Goal: Contribute content

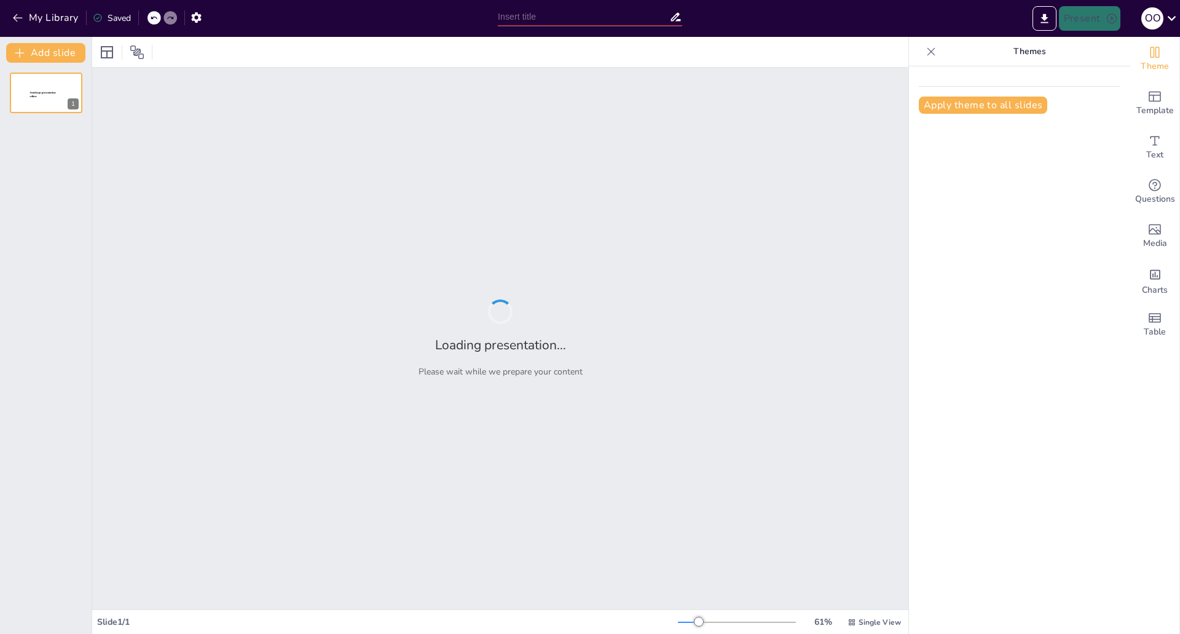
type input "İş Yerinde Stres: Yönetim ve Çözüm Önerileri"
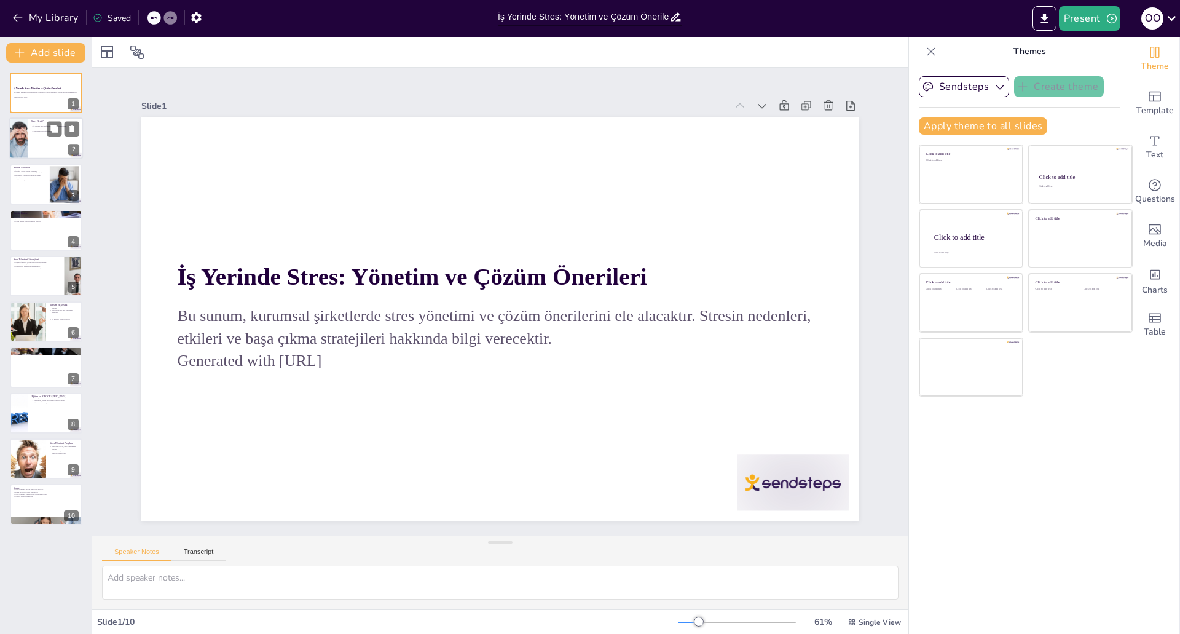
click at [36, 141] on div at bounding box center [46, 139] width 74 height 42
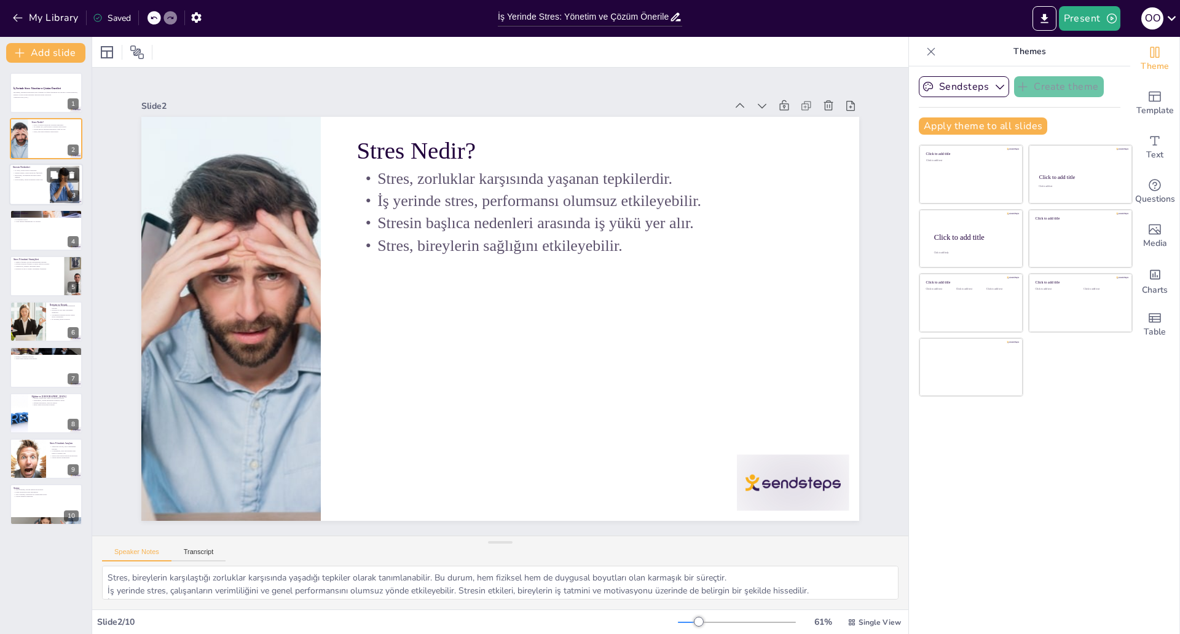
click at [36, 198] on div at bounding box center [46, 184] width 74 height 42
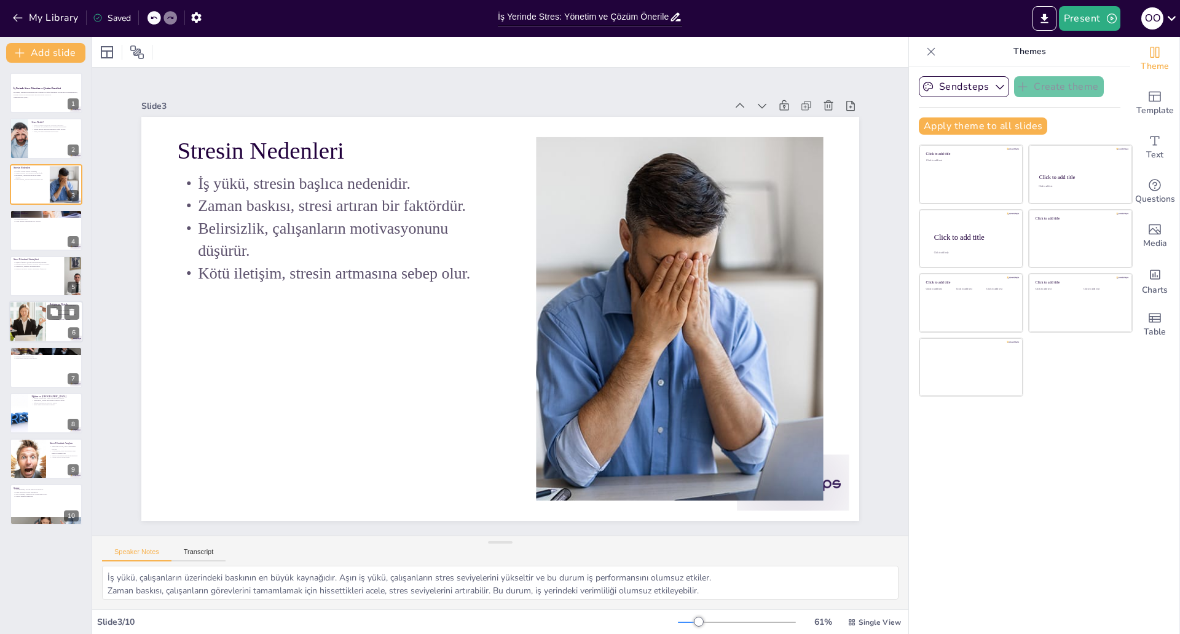
click at [54, 326] on div at bounding box center [46, 322] width 74 height 42
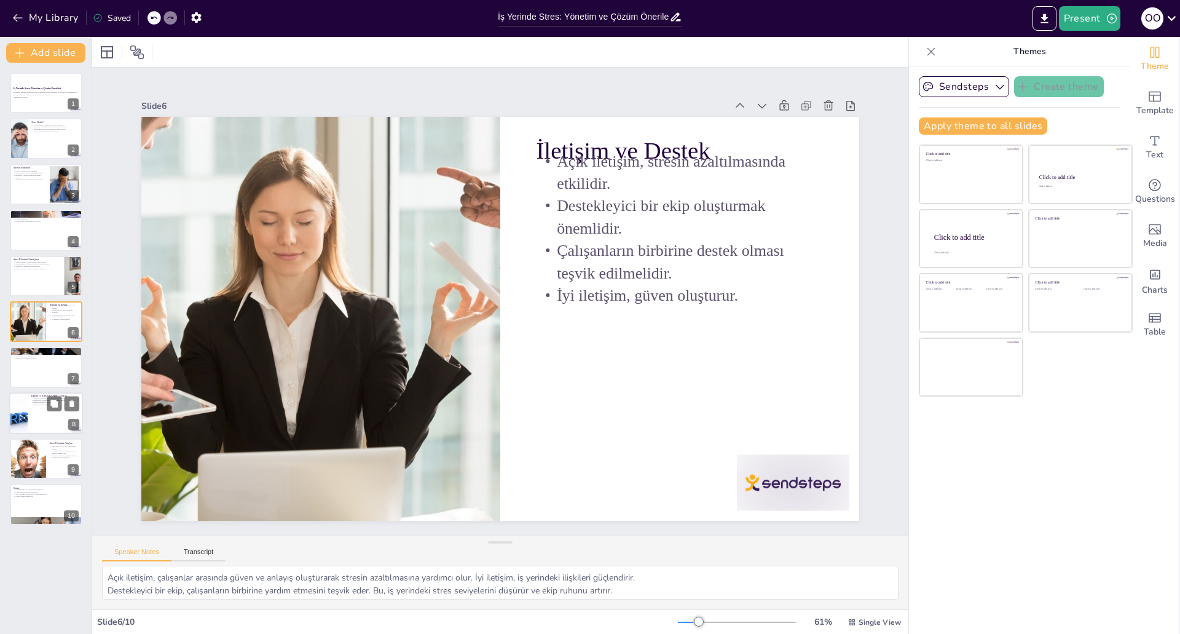
click at [48, 414] on div at bounding box center [46, 413] width 74 height 42
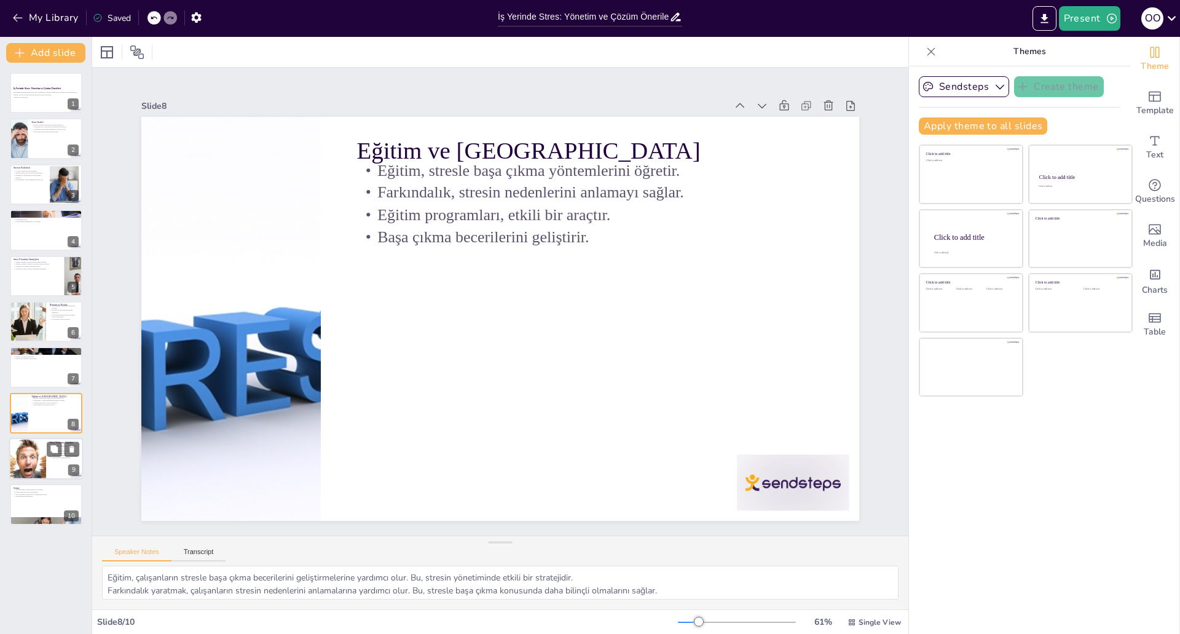
click at [45, 465] on div at bounding box center [27, 459] width 79 height 42
type textarea "Teknolojik araçlar, çalışanların stresle başa çıkmalarına yardımcı olabilecek ö…"
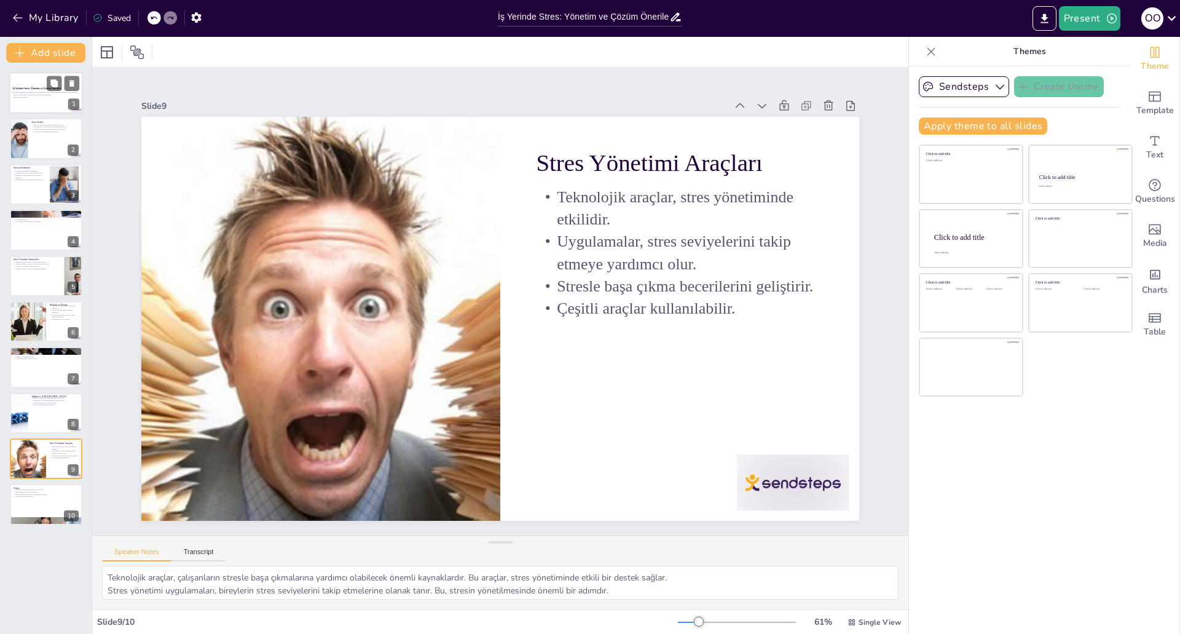
click at [36, 89] on strong "İş Yerinde Stres: Yönetim ve Çözüm Önerileri" at bounding box center [37, 88] width 49 height 2
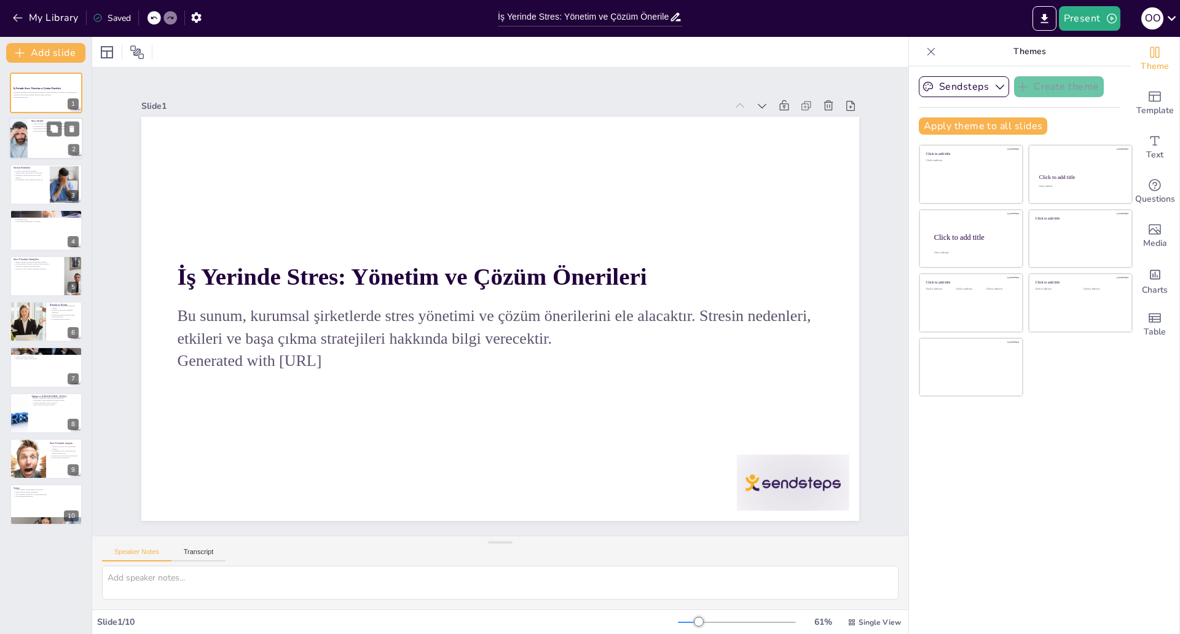
click at [45, 141] on div at bounding box center [46, 139] width 74 height 42
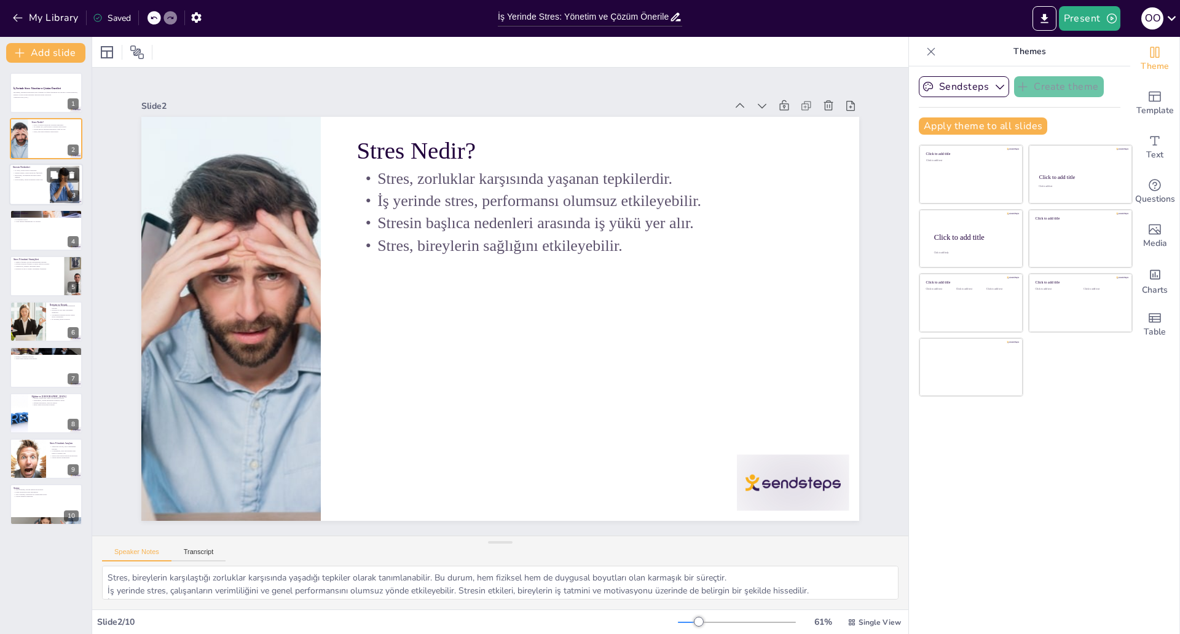
click at [37, 190] on div at bounding box center [46, 184] width 74 height 42
type textarea "İş yükü, çalışanların üzerindeki baskının en büyük kaynağıdır. Aşırı iş yükü, ç…"
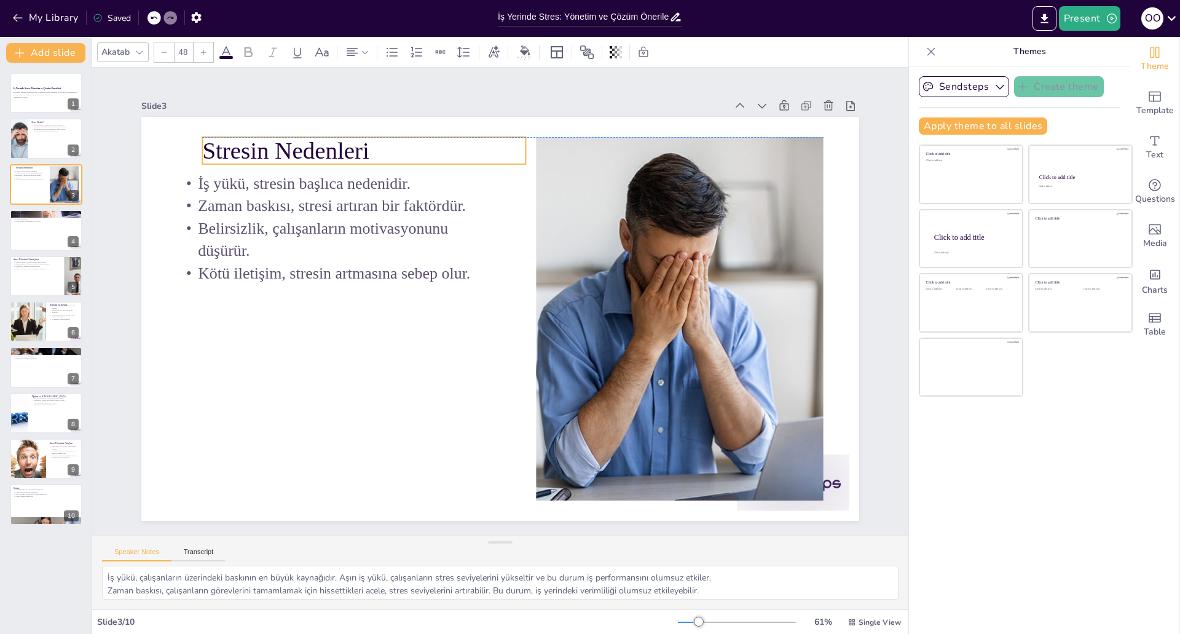
drag, startPoint x: 340, startPoint y: 148, endPoint x: 366, endPoint y: 143, distance: 25.7
click at [366, 143] on p "Stresin Nedenleri" at bounding box center [418, 116] width 318 height 132
click at [358, 144] on p "Stresin Nedenleri" at bounding box center [380, 137] width 325 height 67
click at [357, 145] on p "Stresin Nedenleri" at bounding box center [380, 136] width 325 height 67
click at [369, 145] on p "Stresin Nedenleri" at bounding box center [500, 97] width 262 height 241
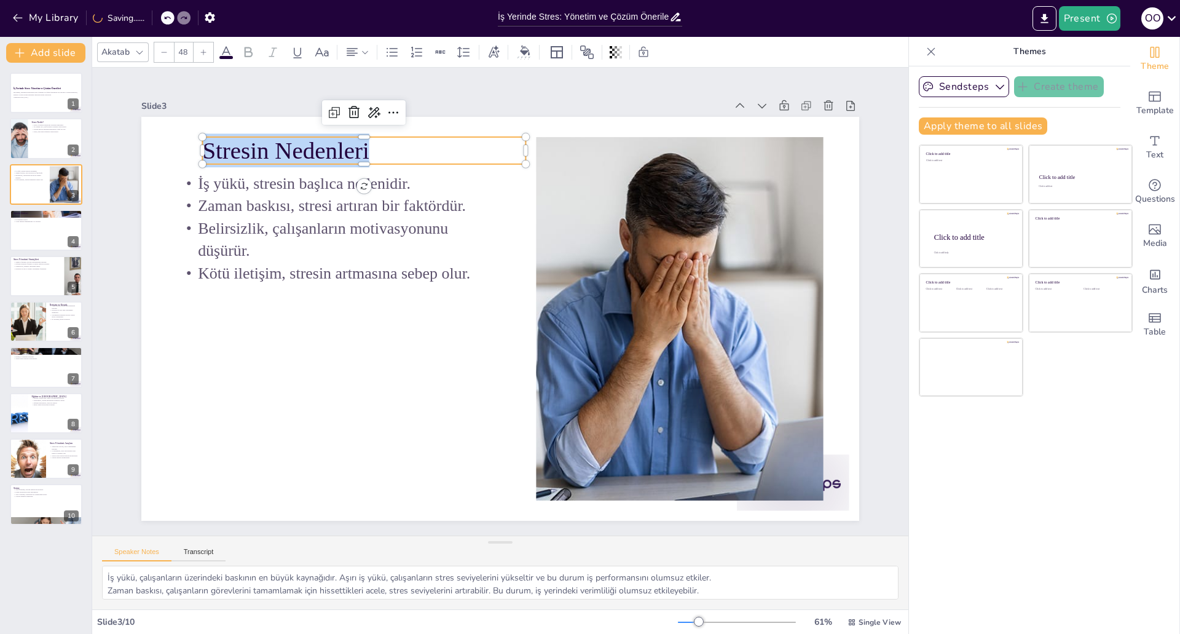
click at [357, 145] on p "Stresin Nedenleri" at bounding box center [398, 126] width 323 height 100
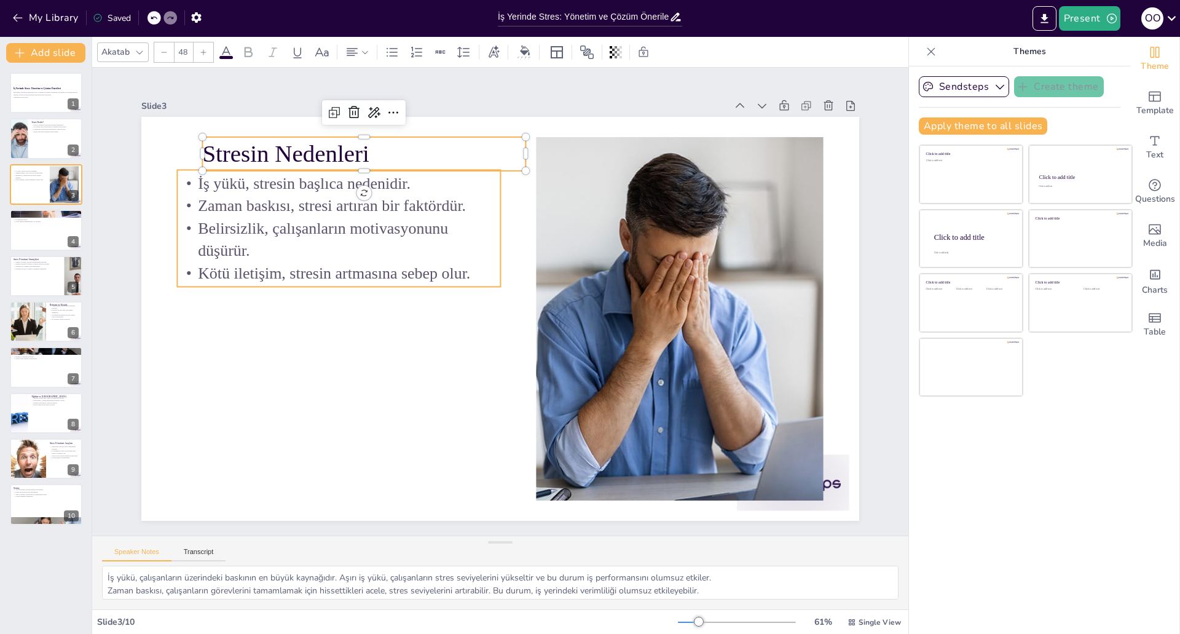
click at [233, 179] on p "İş yükü, stresin başlıca nedenidir." at bounding box center [383, 139] width 314 height 121
type input "32"
click at [248, 179] on p "İş yükü, stresin başlıca nedenidir." at bounding box center [400, 128] width 304 height 152
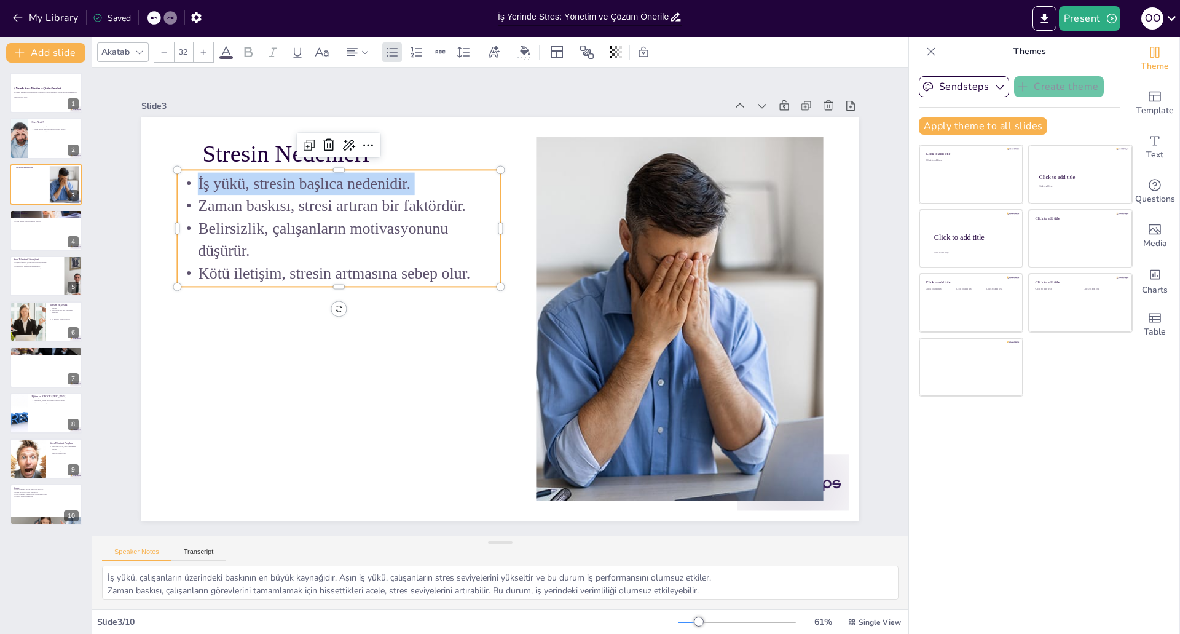
click at [233, 179] on p "İş yükü, stresin başlıca nedenidir." at bounding box center [352, 168] width 324 height 56
click at [233, 179] on p "İş yükü, stresin başlıca nedenidir." at bounding box center [383, 139] width 314 height 121
click at [254, 204] on p "Zaman baskısı, stresi artıran bir faktördür." at bounding box center [376, 160] width 314 height 121
click at [254, 204] on p "Zaman baskısı, stresi artıran bir faktördür." at bounding box center [362, 174] width 321 height 89
click at [347, 204] on p "Zaman baskısı, stresi artıran bir faktördür." at bounding box center [463, 117] width 233 height 255
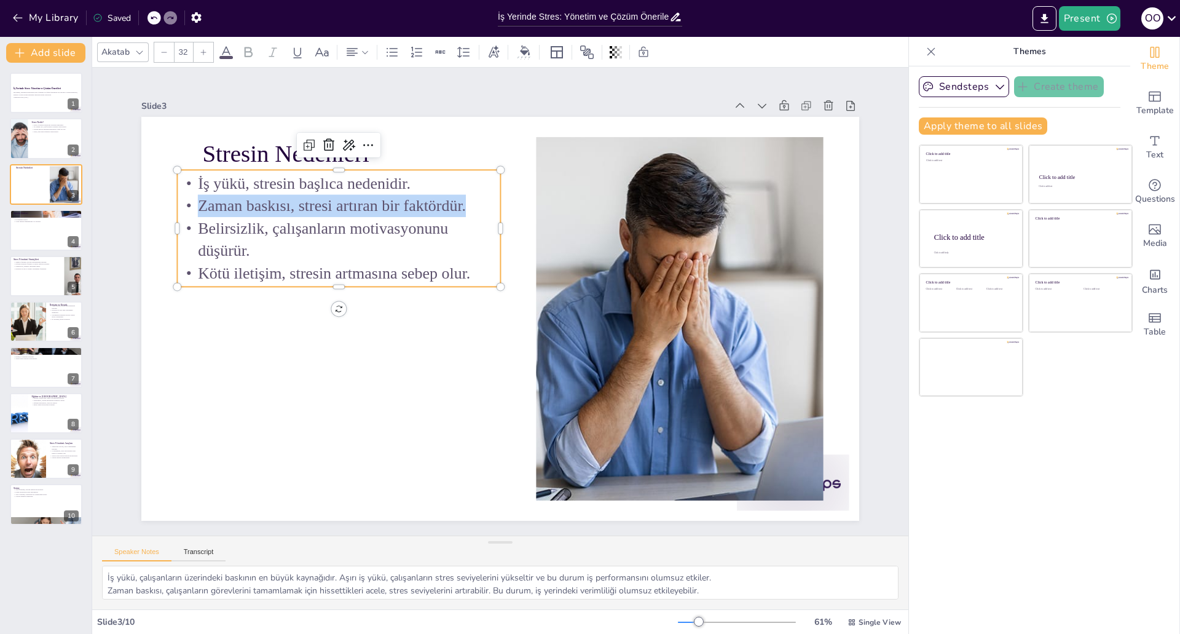
copy p "Zaman baskısı, stresi artıran bir faktördür."
click at [220, 224] on p "Belirsizlik, çalışanların motivasyonunu düşürür." at bounding box center [354, 207] width 325 height 111
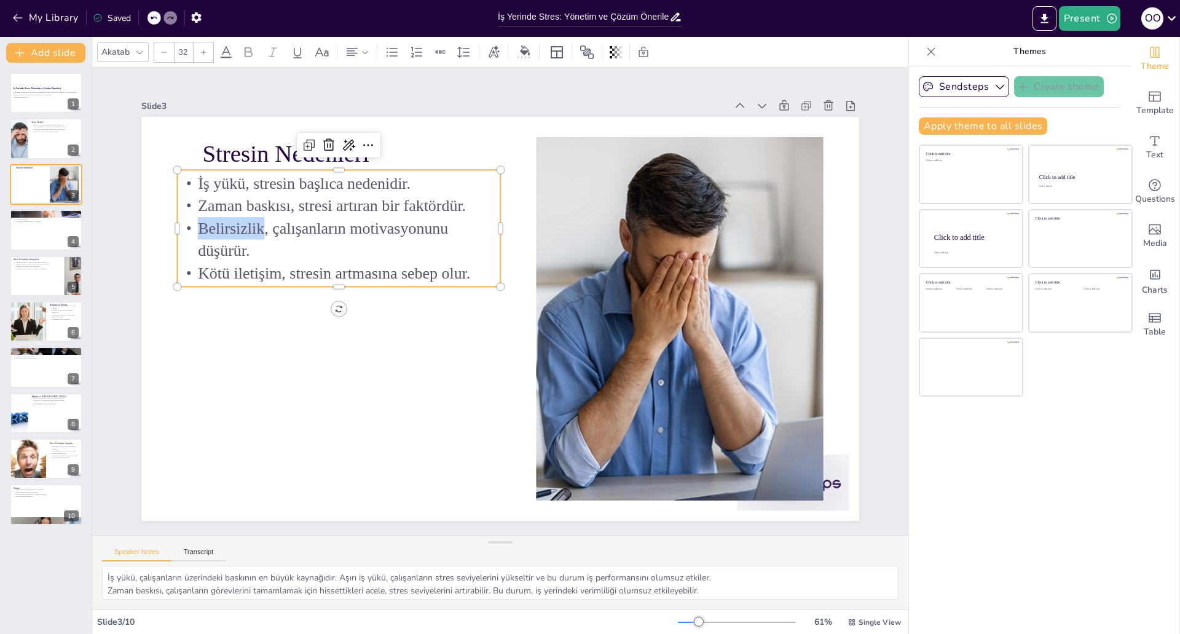
click at [220, 224] on p "Belirsizlik, çalışanların motivasyonunu düşürür." at bounding box center [346, 223] width 326 height 78
click at [262, 224] on p "Belirsizlik, çalışanların motivasyonunu düşürür." at bounding box center [406, 156] width 288 height 226
copy p "Belirsizlik, çalışanların motivasyonunu düşürür."
click at [304, 269] on p "Kötü iletişim, stresin artmasına sebep olur." at bounding box center [348, 239] width 321 height 89
click at [304, 269] on p "Kötü iletişim, stresin artmasına sebep olur." at bounding box center [364, 210] width 304 height 152
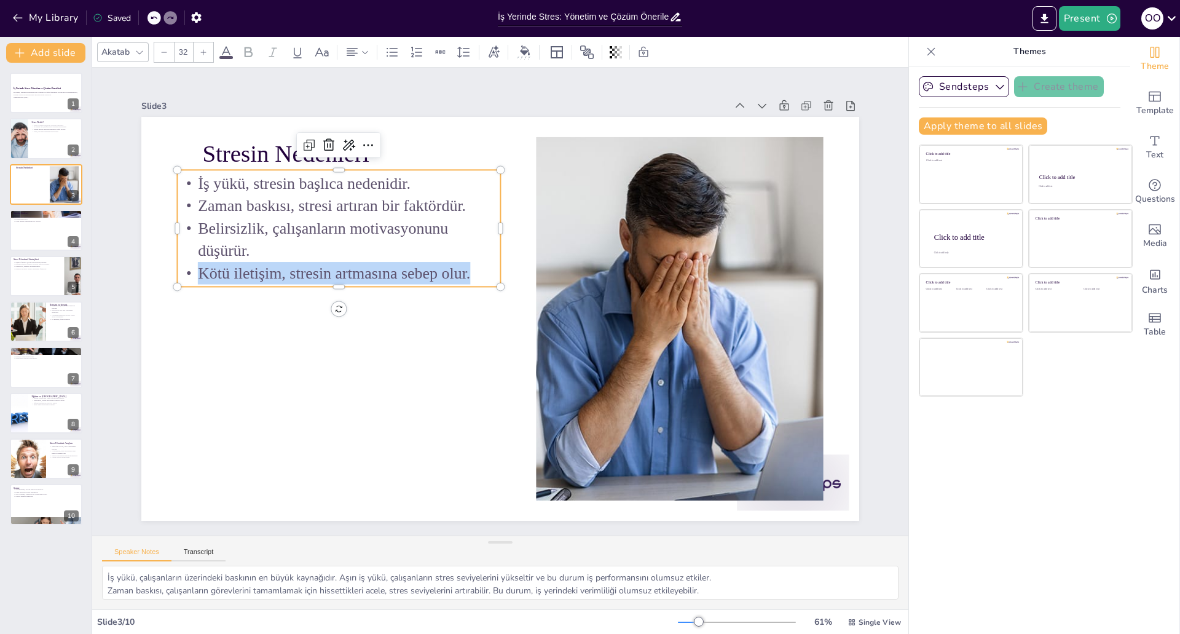
click at [304, 269] on p "Kötü iletişim, stresin artmasına sebep olur." at bounding box center [364, 210] width 304 height 152
copy p "Kötü iletişim, stresin artmasına sebep olur."
click at [36, 238] on div at bounding box center [46, 230] width 74 height 42
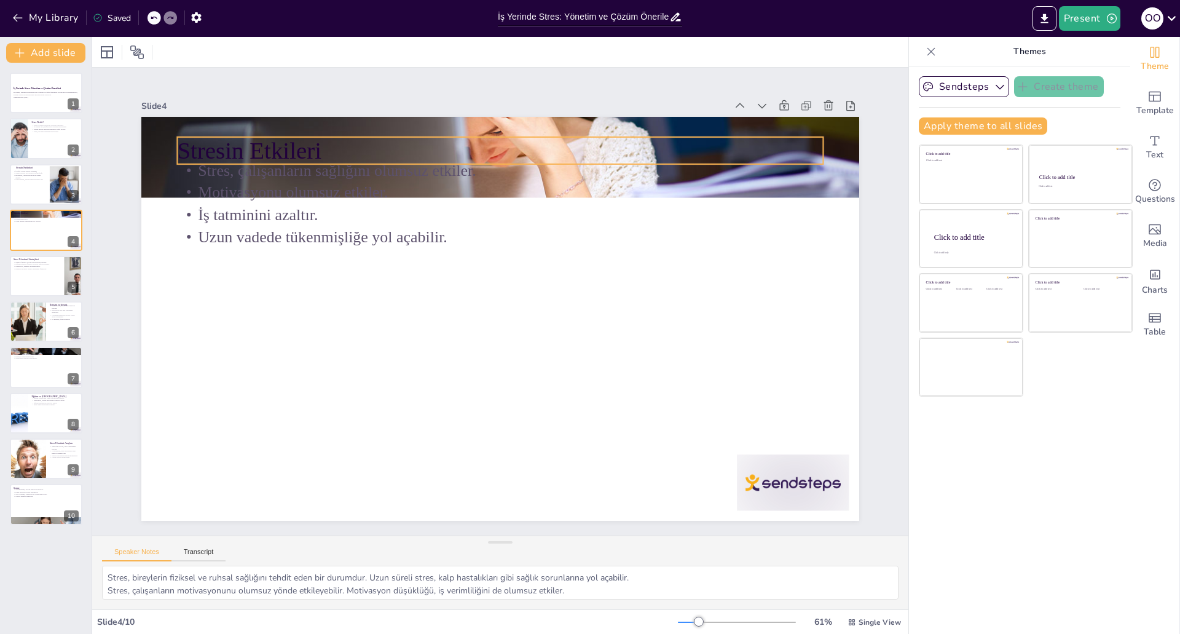
click at [237, 148] on p "Stresin Etkileri" at bounding box center [516, 151] width 646 height 101
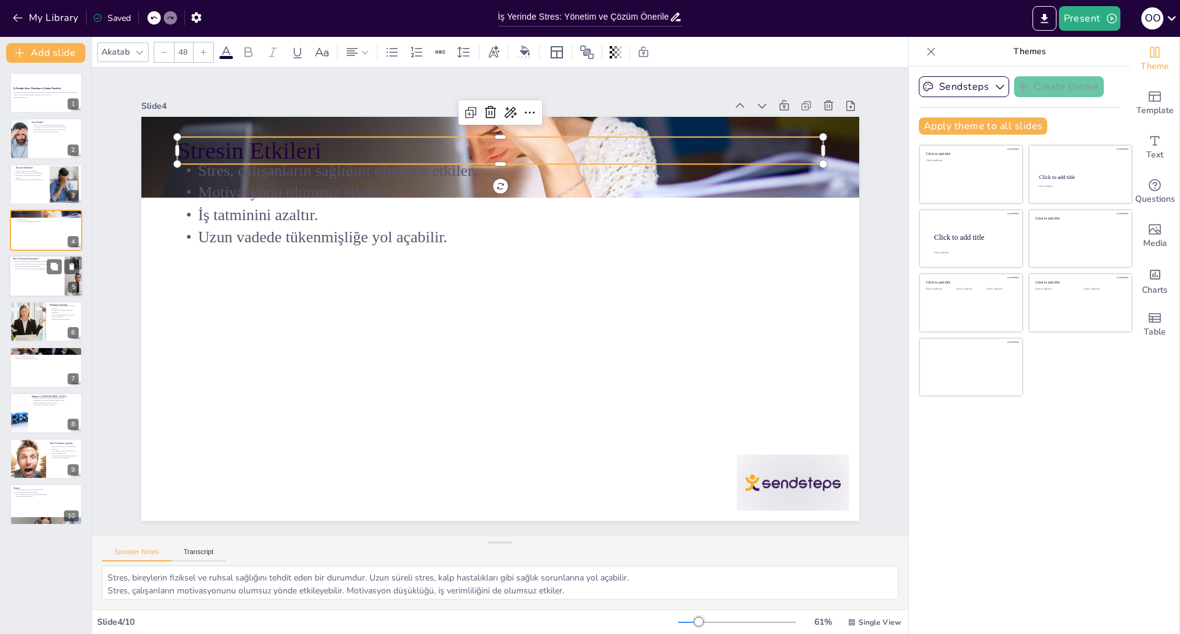
click at [37, 285] on div at bounding box center [46, 276] width 74 height 42
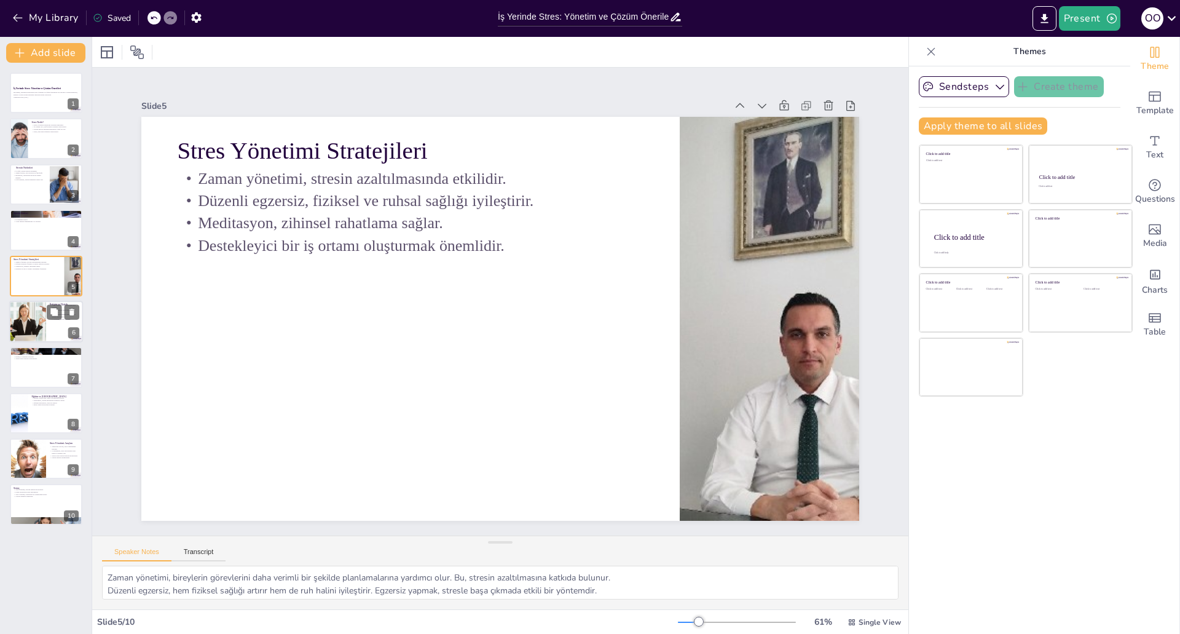
click at [40, 329] on div at bounding box center [27, 322] width 83 height 42
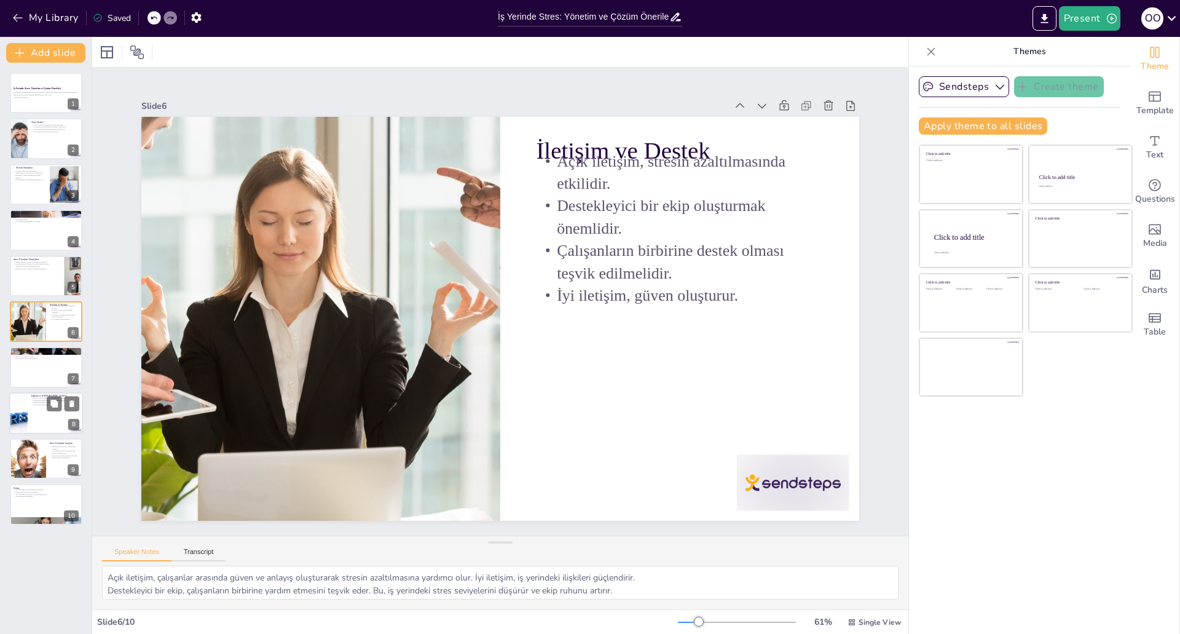
click at [36, 399] on p "Farkındalık, stresin nedenlerini anlamayı sağlar." at bounding box center [55, 400] width 48 height 2
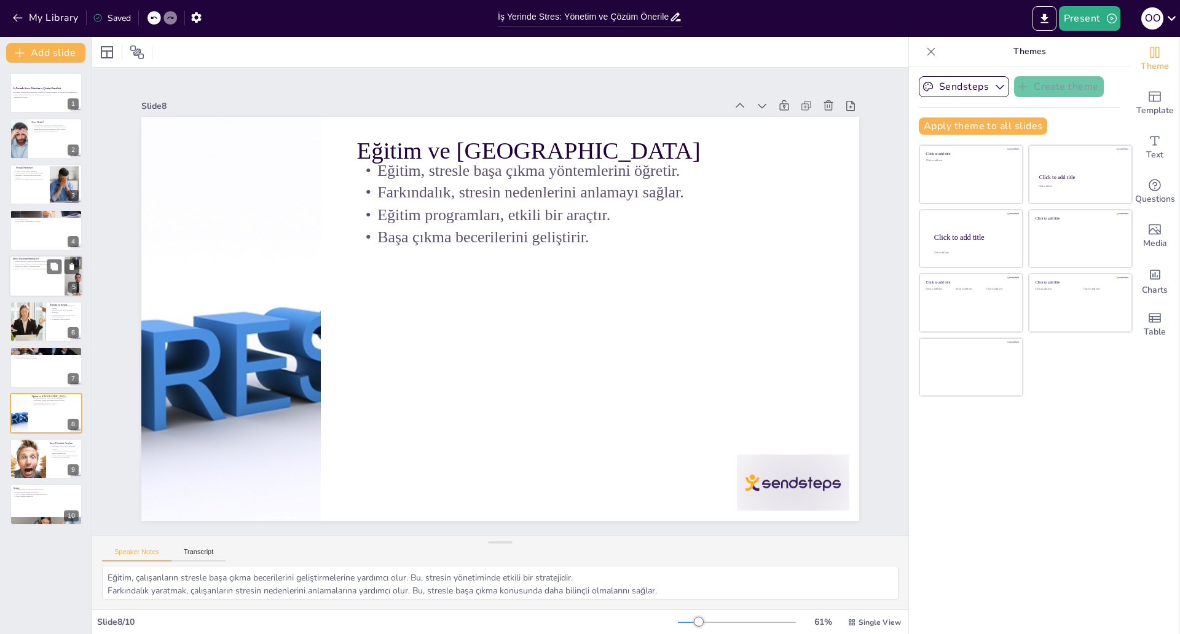
click at [32, 277] on div at bounding box center [46, 276] width 74 height 42
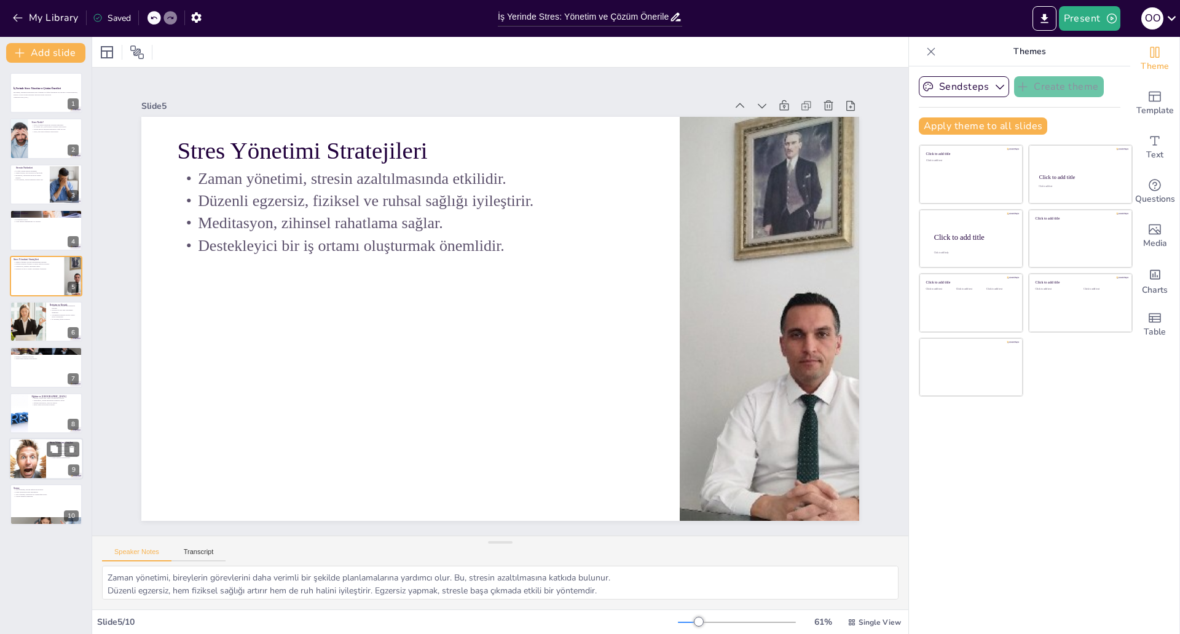
click at [29, 474] on div at bounding box center [27, 459] width 79 height 42
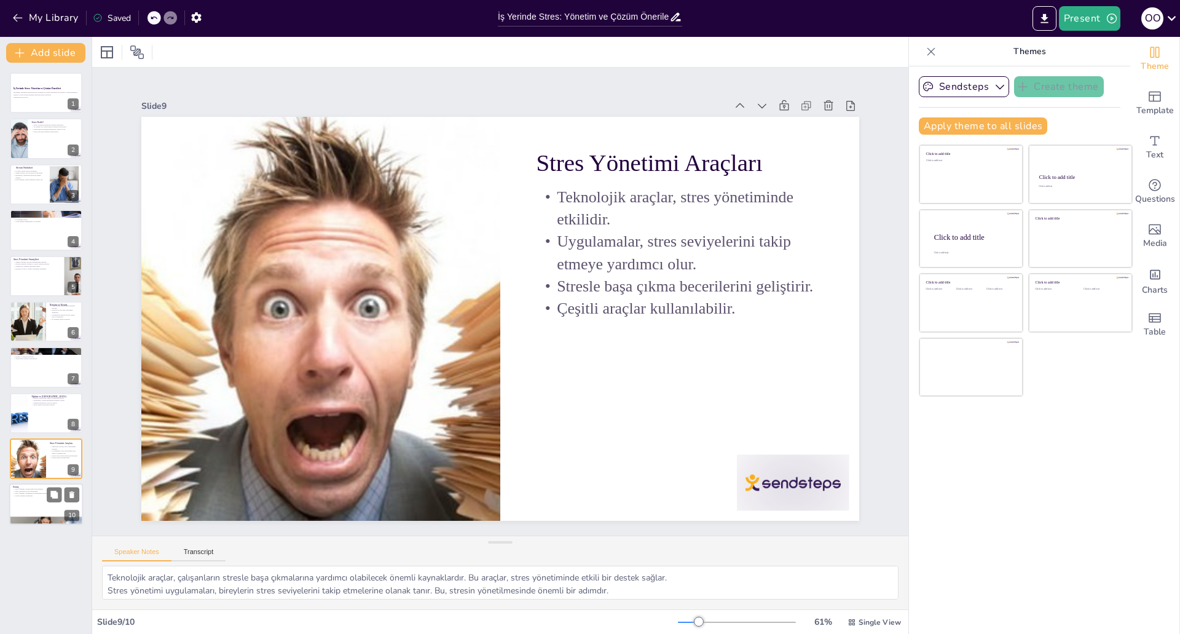
click at [39, 509] on div at bounding box center [46, 505] width 74 height 42
type textarea "Stres yönetimi, çalışanların sağlığını korumak için kritik bir öneme sahiptir. …"
